Goal: Check status: Check status

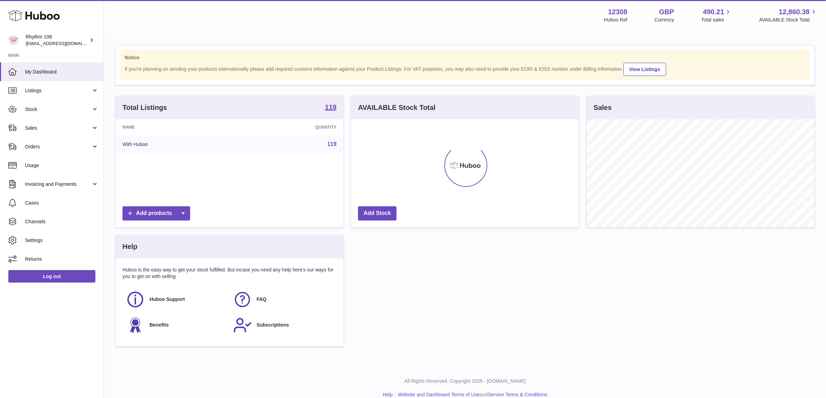
scroll to position [108, 228]
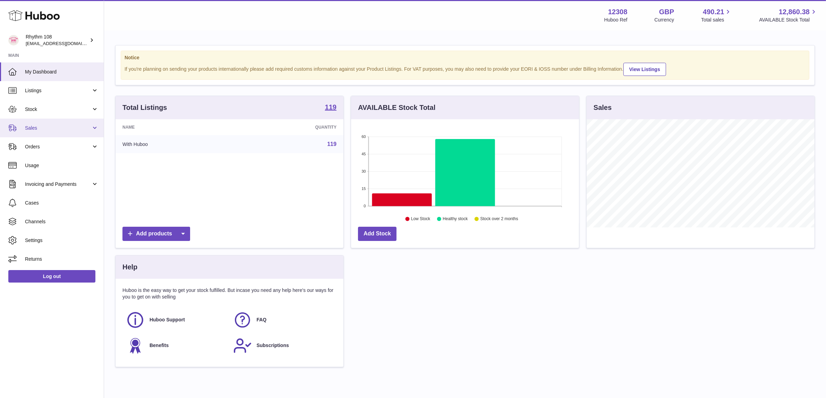
click at [69, 124] on link "Sales" at bounding box center [52, 128] width 104 height 19
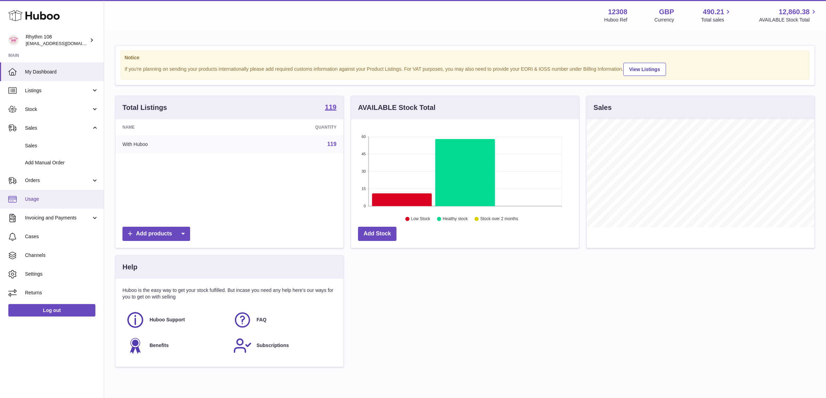
click at [41, 199] on span "Usage" at bounding box center [62, 199] width 74 height 7
click at [35, 178] on span "Orders" at bounding box center [58, 180] width 66 height 7
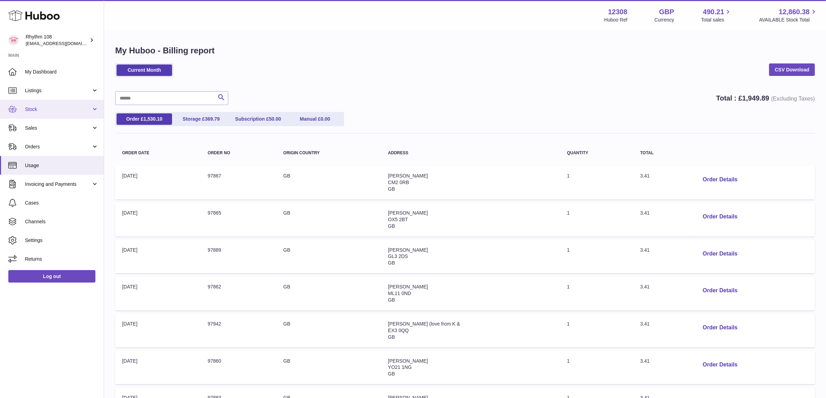
click at [45, 113] on link "Stock" at bounding box center [52, 109] width 104 height 19
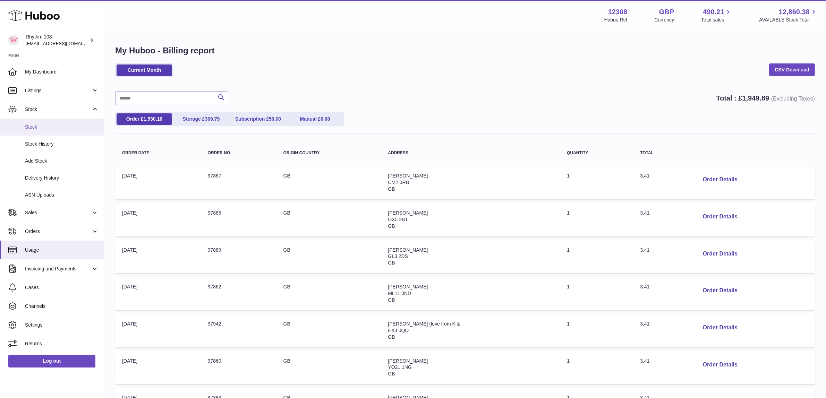
click at [44, 127] on span "Stock" at bounding box center [62, 127] width 74 height 7
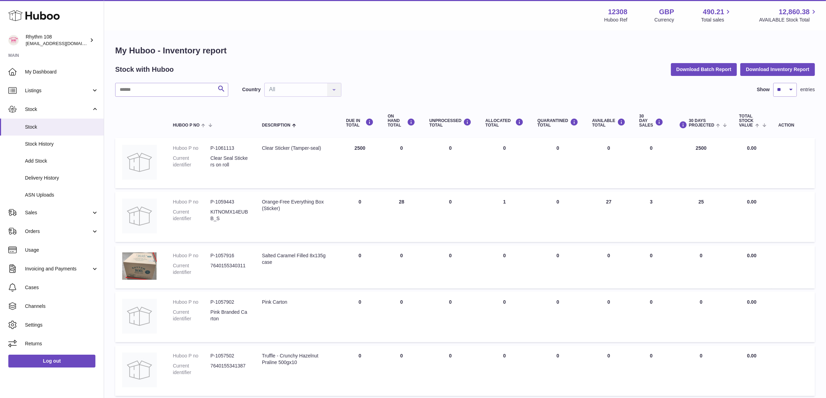
click at [304, 58] on div "My Huboo - Inventory report Stock with Huboo Download Batch Report Download Inv…" at bounding box center [465, 357] width 700 height 625
click at [167, 89] on input "text" at bounding box center [171, 90] width 113 height 14
type input "*******"
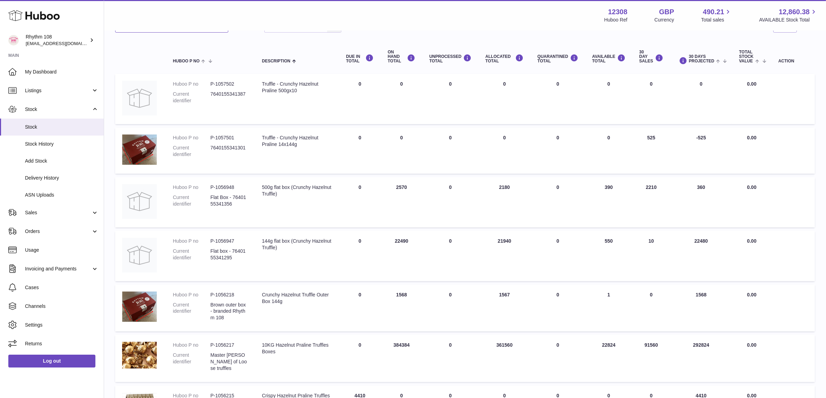
scroll to position [130, 0]
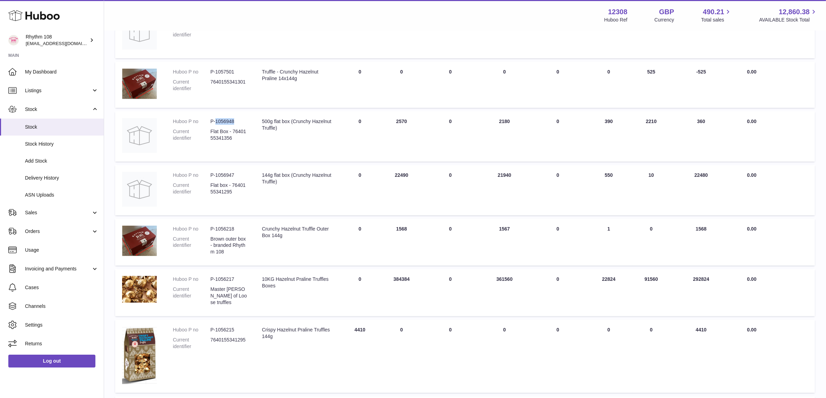
drag, startPoint x: 238, startPoint y: 120, endPoint x: 352, endPoint y: 149, distance: 117.9
click at [216, 121] on dd "P-1056948" at bounding box center [229, 121] width 37 height 7
copy dd "1056948"
click at [41, 213] on span "Sales" at bounding box center [58, 213] width 66 height 7
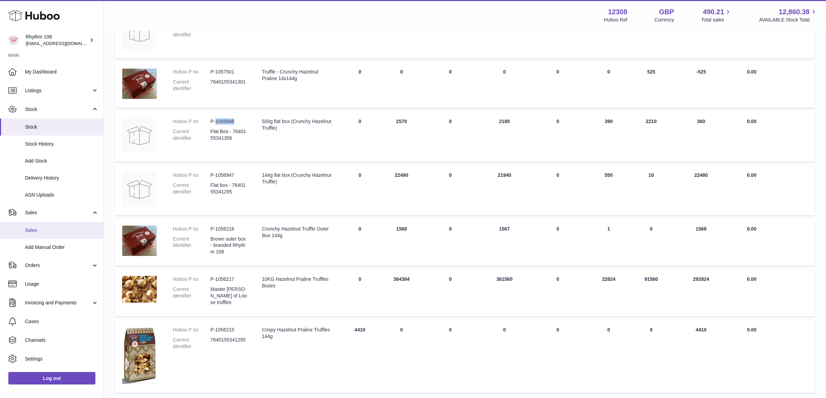
click at [42, 229] on span "Sales" at bounding box center [62, 230] width 74 height 7
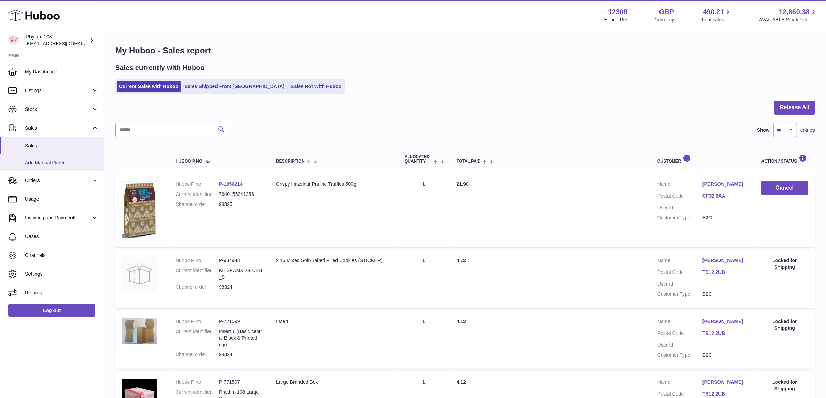
click at [39, 160] on span "Add Manual Order" at bounding box center [62, 163] width 74 height 7
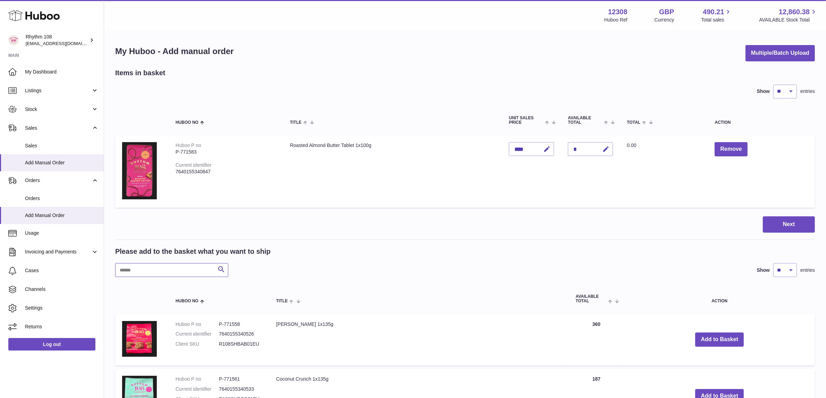
click at [141, 271] on input "text" at bounding box center [171, 270] width 113 height 14
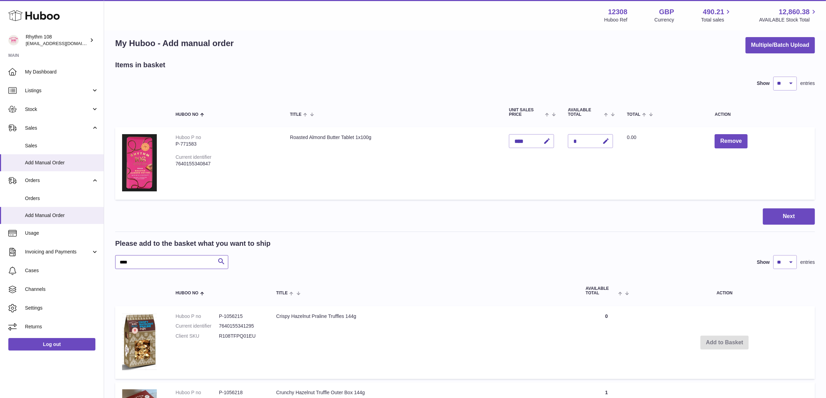
scroll to position [221, 0]
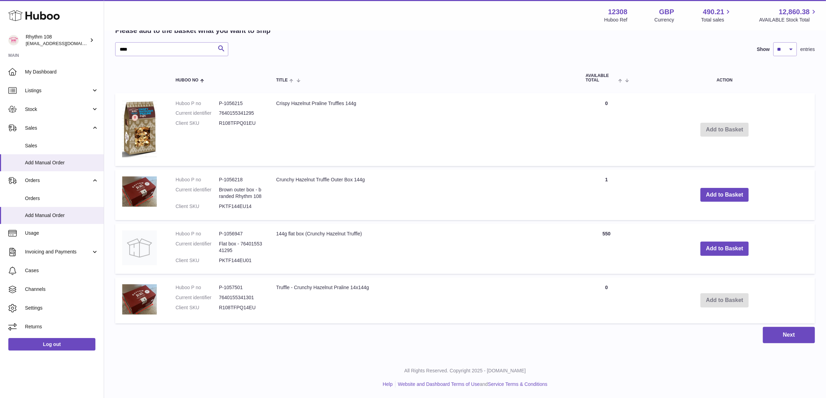
drag, startPoint x: 360, startPoint y: 42, endPoint x: 356, endPoint y: 43, distance: 3.5
click at [358, 42] on div "**** Search Show ** ** ** *** entries" at bounding box center [465, 49] width 700 height 14
drag, startPoint x: 141, startPoint y: 50, endPoint x: 96, endPoint y: 45, distance: 45.4
click at [96, 45] on div "Huboo Rhythm 108 orders@rhythm108.com Main My Dashboard Listings Not with Huboo…" at bounding box center [413, 88] width 826 height 619
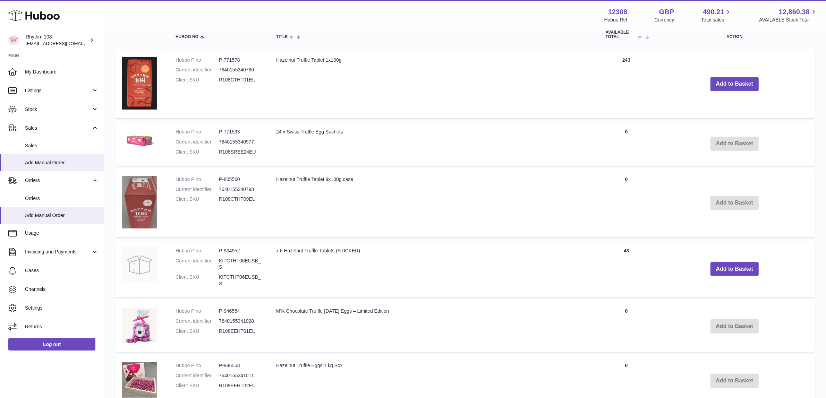
scroll to position [48, 0]
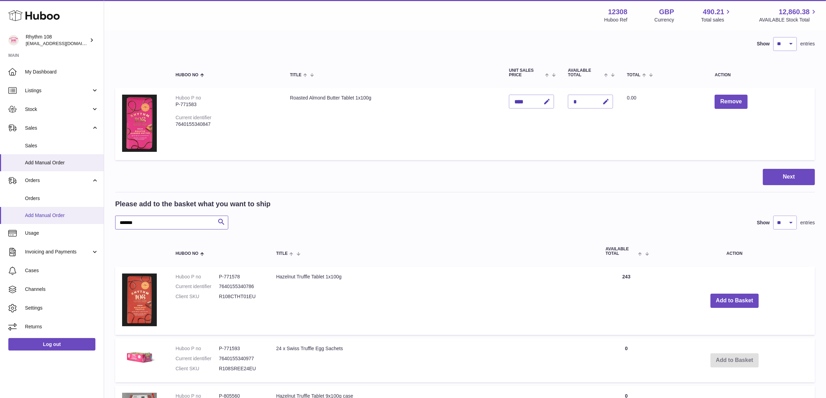
drag, startPoint x: 140, startPoint y: 224, endPoint x: 67, endPoint y: 214, distance: 73.6
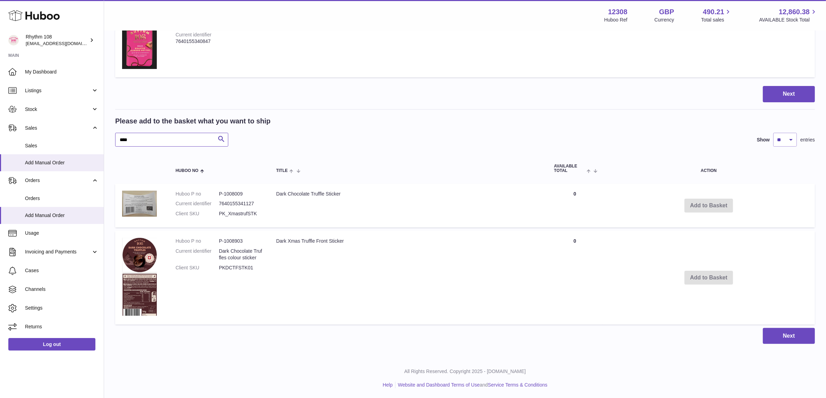
scroll to position [131, 0]
drag, startPoint x: 126, startPoint y: 138, endPoint x: 101, endPoint y: 136, distance: 25.1
click at [101, 136] on div "Huboo Rhythm 108 orders@rhythm108.com Main My Dashboard Listings Not with Huboo…" at bounding box center [413, 134] width 826 height 530
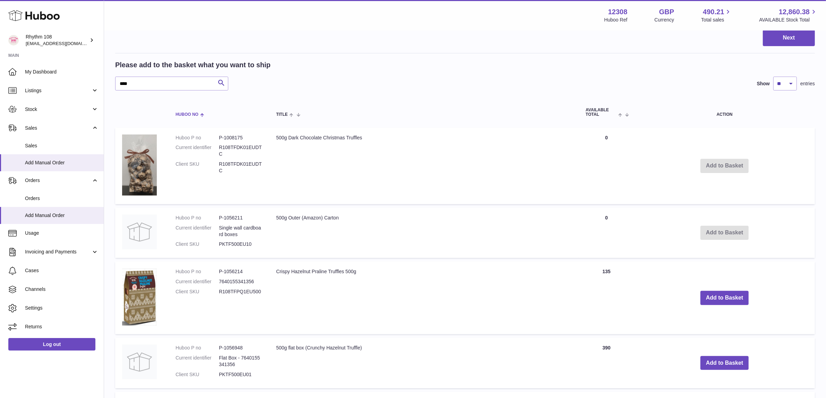
scroll to position [87, 0]
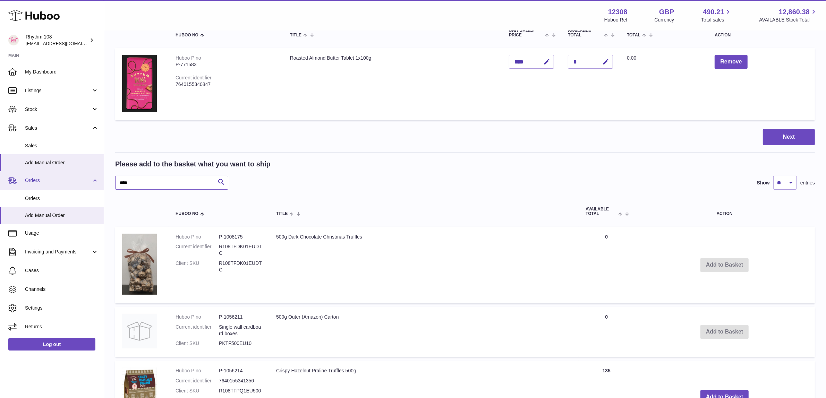
drag, startPoint x: 143, startPoint y: 181, endPoint x: 50, endPoint y: 177, distance: 93.1
click at [51, 177] on div "Huboo Rhythm 108 orders@rhythm108.com Main My Dashboard Listings Not with Huboo…" at bounding box center [413, 265] width 826 height 704
drag, startPoint x: 142, startPoint y: 183, endPoint x: 150, endPoint y: 183, distance: 7.6
click at [142, 183] on input "****" at bounding box center [171, 183] width 113 height 14
drag, startPoint x: 107, startPoint y: 179, endPoint x: 84, endPoint y: 177, distance: 23.0
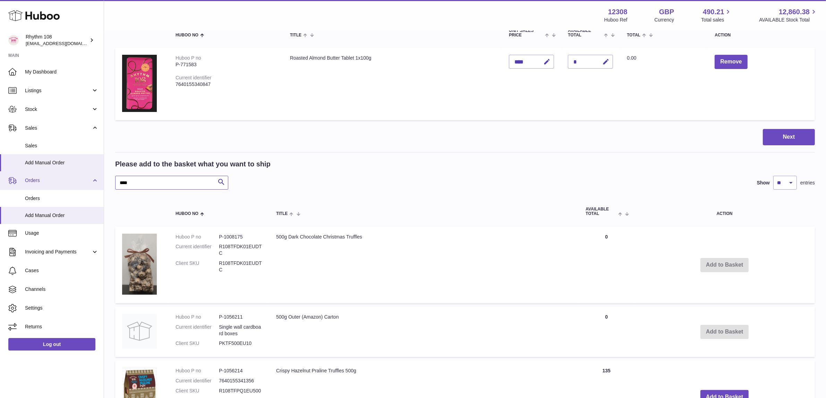
click at [84, 177] on div "Huboo Rhythm 108 orders@rhythm108.com Main My Dashboard Listings Not with Huboo…" at bounding box center [413, 265] width 826 height 704
type input "***"
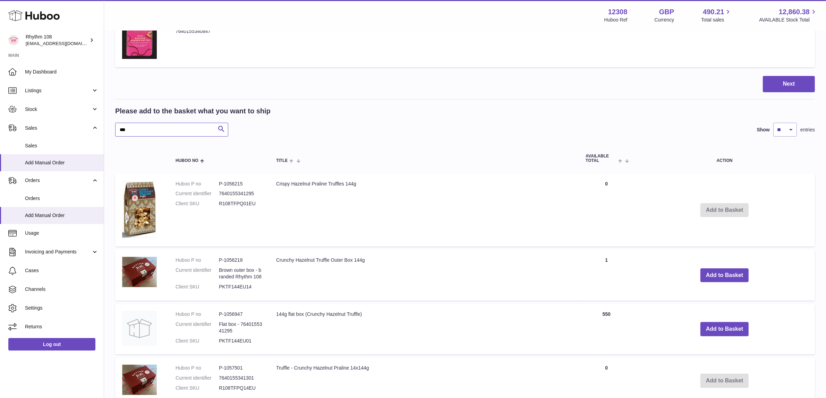
scroll to position [218, 0]
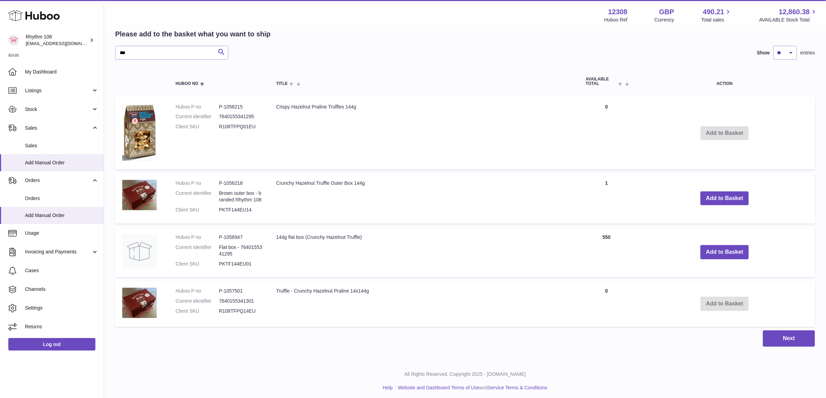
click at [232, 238] on dd "P-1056947" at bounding box center [240, 237] width 43 height 7
click at [235, 237] on dd "P-1056947" at bounding box center [240, 237] width 43 height 7
copy dd "1056947"
click at [36, 111] on span "Stock" at bounding box center [58, 109] width 66 height 7
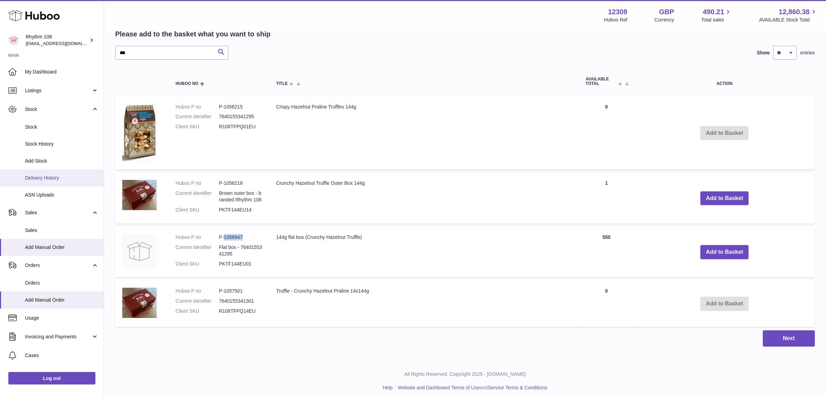
click at [50, 181] on span "Delivery History" at bounding box center [62, 178] width 74 height 7
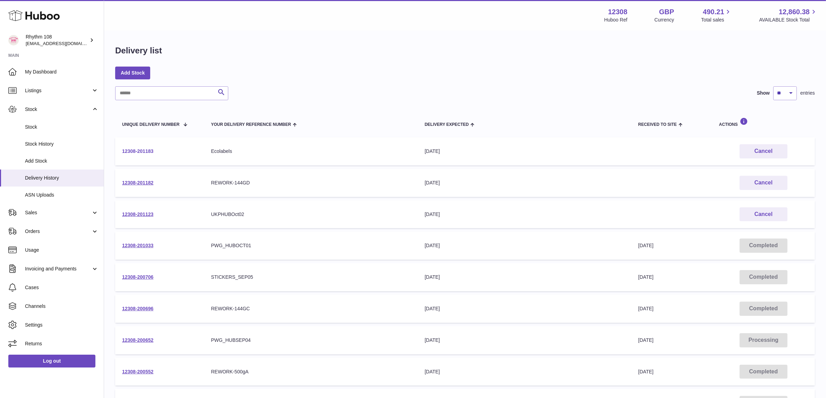
click at [146, 150] on link "12308-201183" at bounding box center [137, 152] width 31 height 6
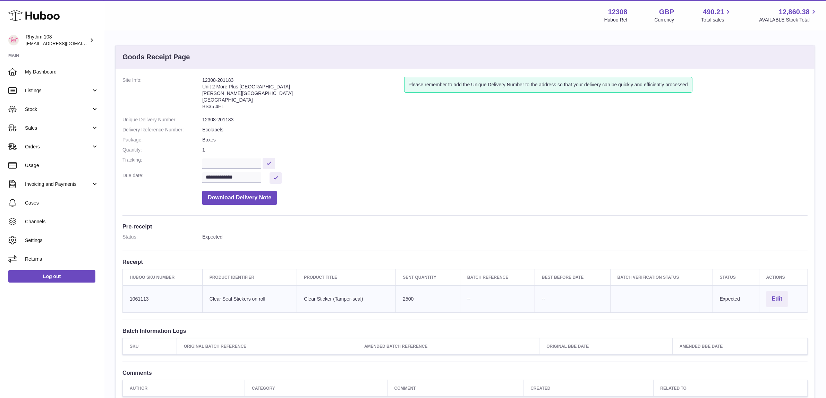
click at [331, 150] on dd "1" at bounding box center [505, 150] width 606 height 7
